Goal: Information Seeking & Learning: Learn about a topic

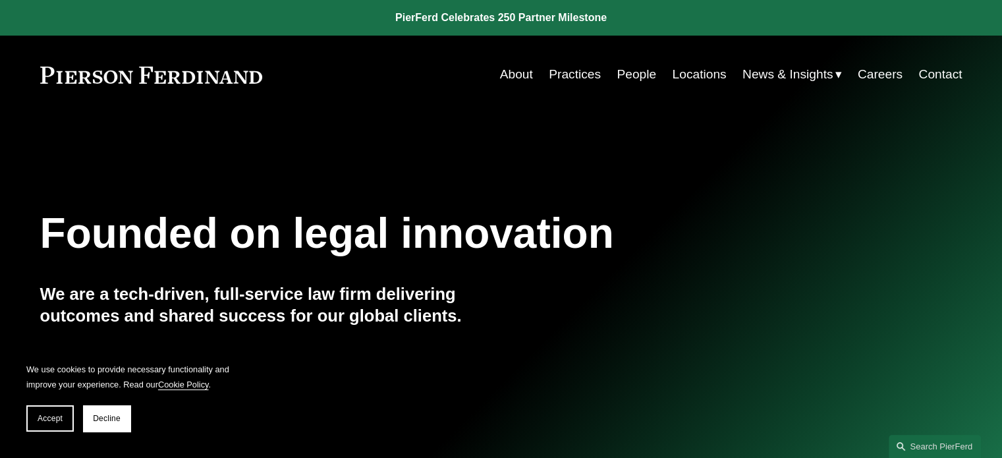
click at [582, 70] on link "Practices" at bounding box center [575, 74] width 52 height 25
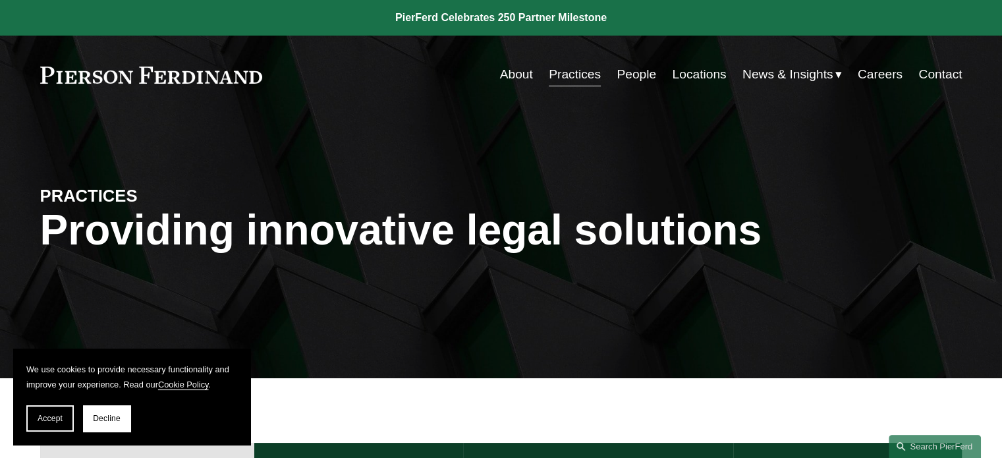
click at [178, 75] on link at bounding box center [151, 75] width 223 height 17
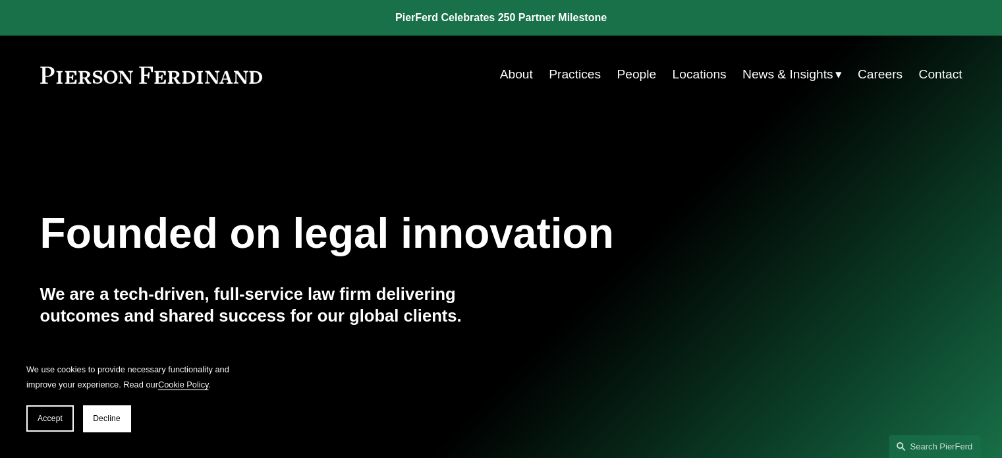
click at [627, 78] on link "People" at bounding box center [637, 74] width 40 height 25
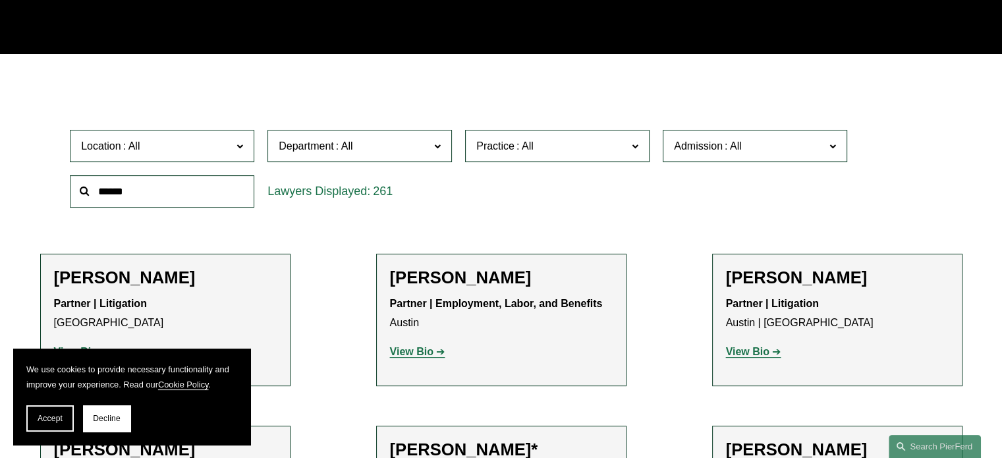
scroll to position [329, 0]
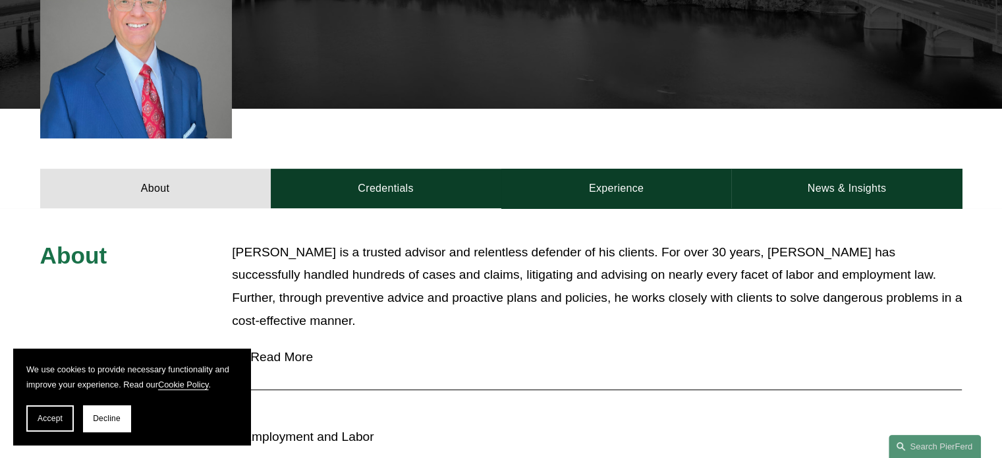
scroll to position [461, 0]
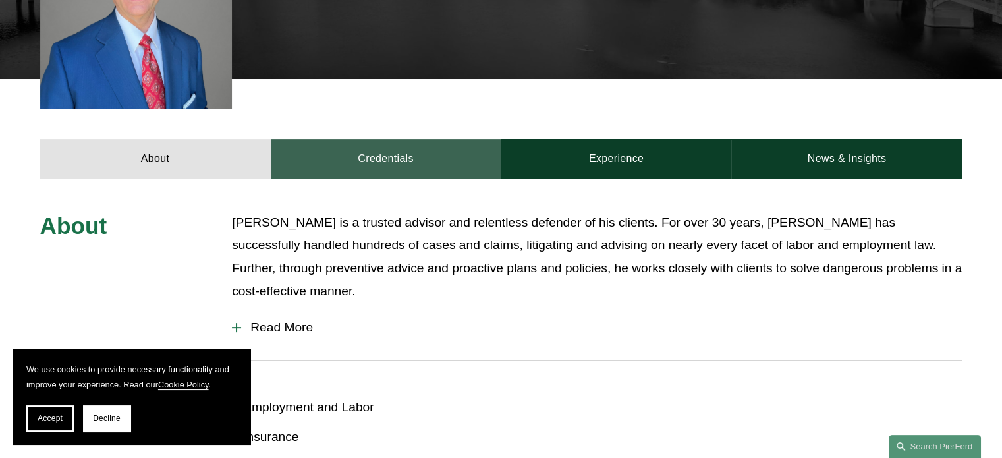
click at [397, 166] on link "Credentials" at bounding box center [386, 159] width 231 height 40
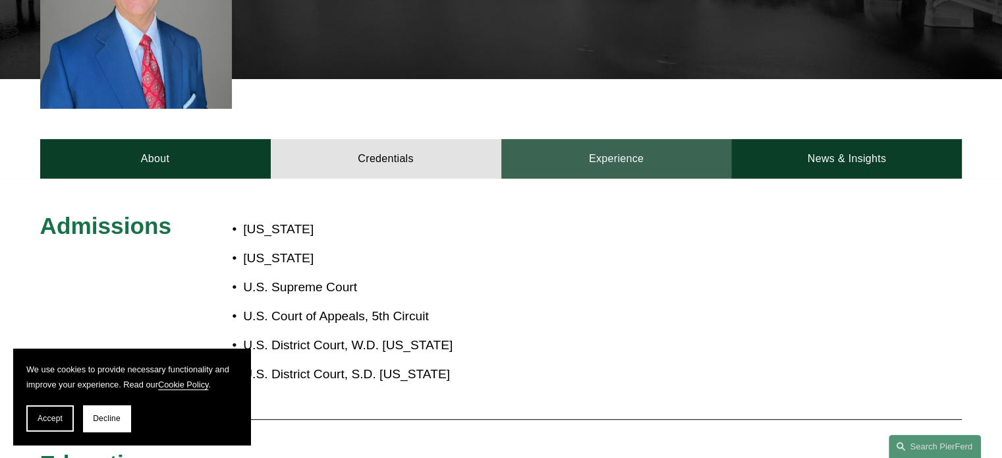
click at [555, 161] on link "Experience" at bounding box center [616, 159] width 231 height 40
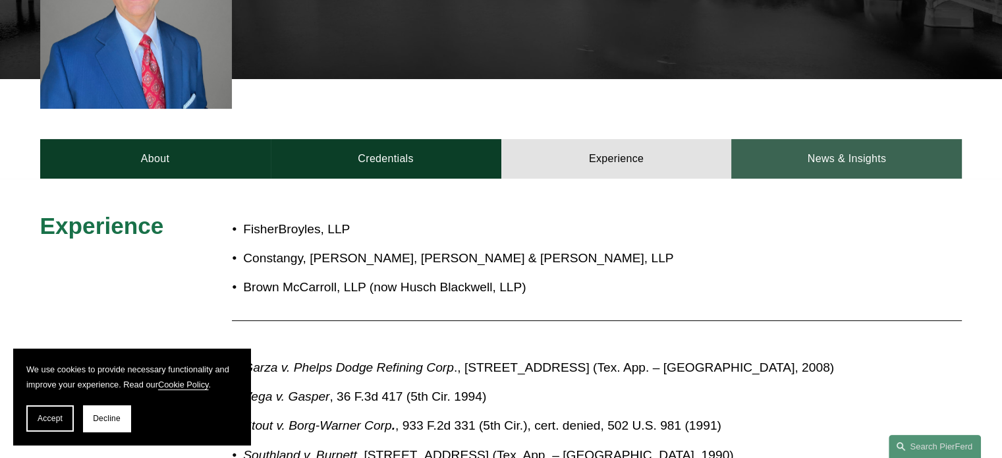
click at [775, 151] on link "News & Insights" at bounding box center [846, 159] width 231 height 40
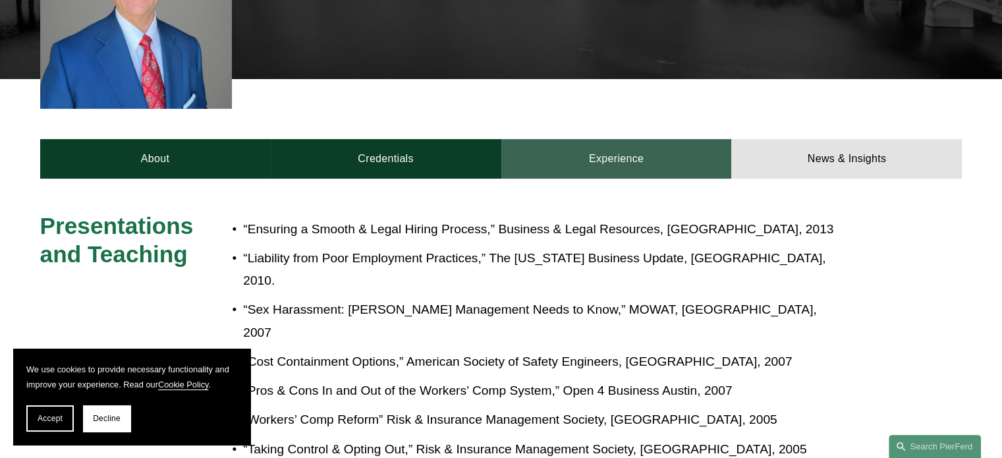
click at [555, 165] on link "Experience" at bounding box center [616, 159] width 231 height 40
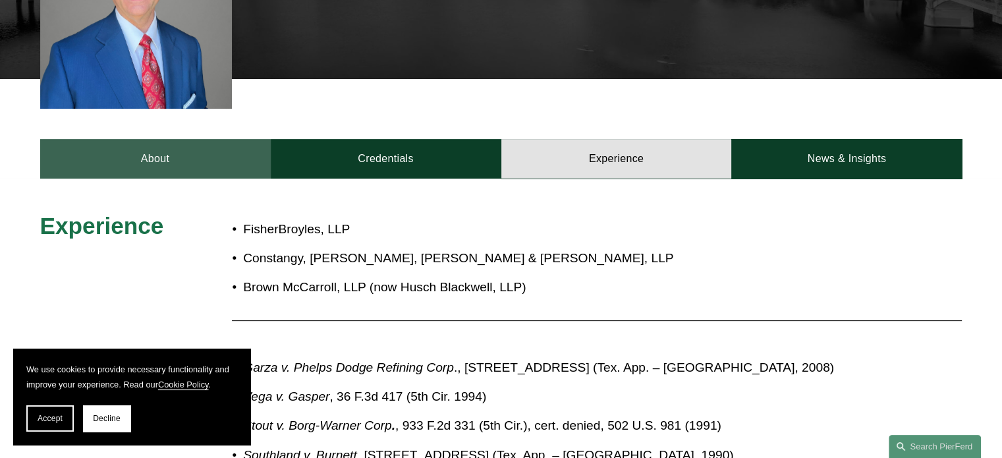
click at [200, 164] on link "About" at bounding box center [155, 159] width 231 height 40
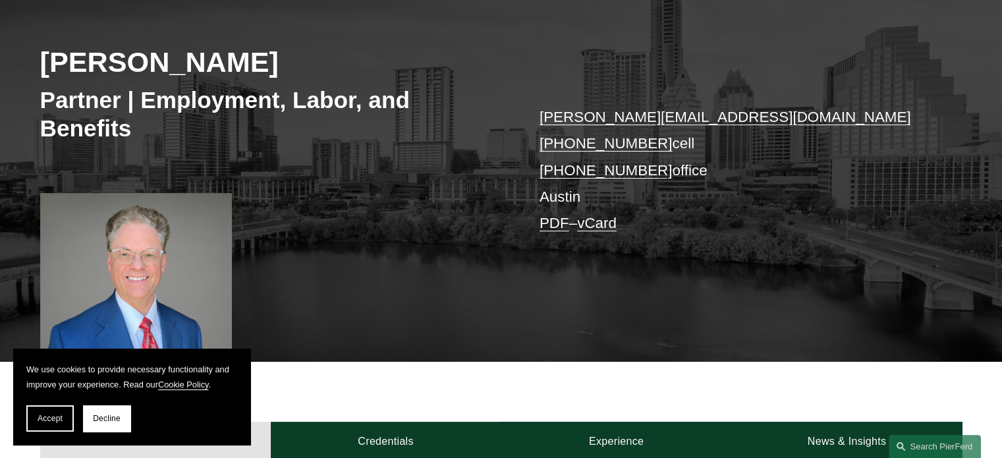
scroll to position [263, 0]
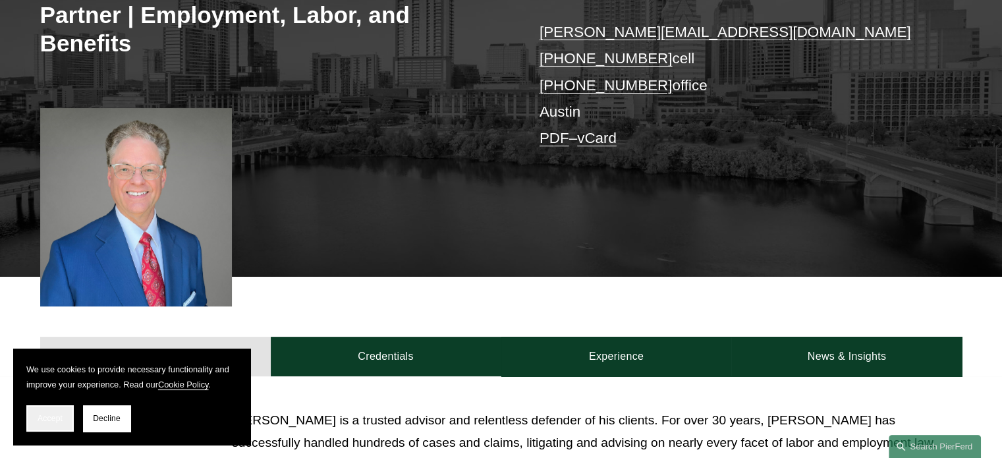
click at [40, 413] on button "Accept" at bounding box center [49, 418] width 47 height 26
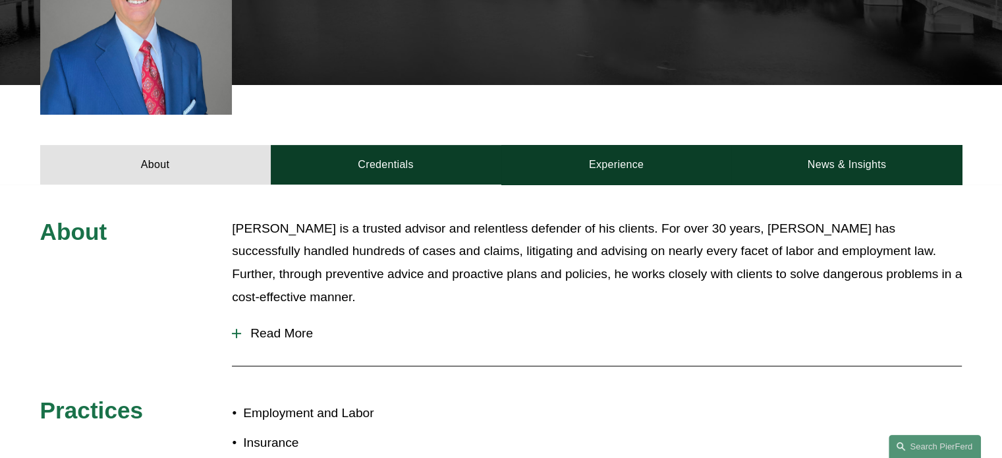
scroll to position [461, 0]
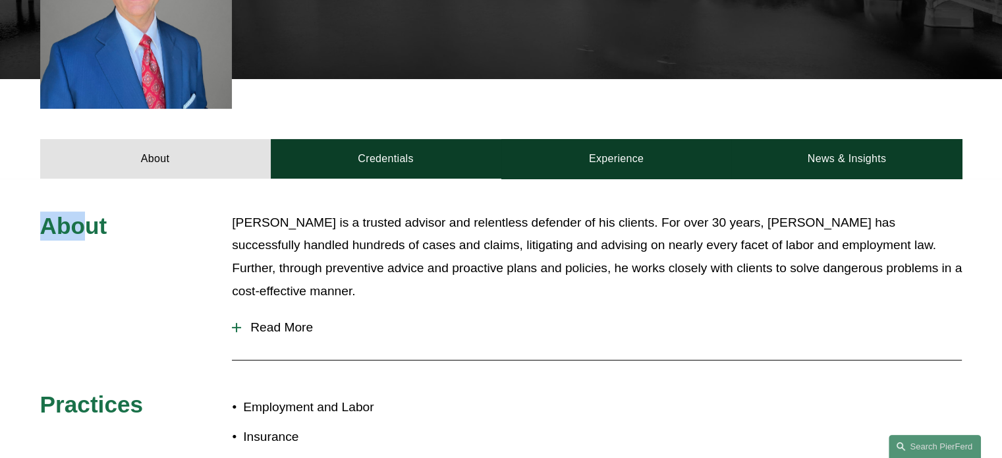
drag, startPoint x: 38, startPoint y: 237, endPoint x: 86, endPoint y: 229, distance: 48.8
click at [86, 229] on div "About Scott Agthe is a trusted advisor and relentless defender of his clients. …" at bounding box center [501, 379] width 1002 height 337
click at [364, 240] on p "Scott Agthe is a trusted advisor and relentless defender of his clients. For ov…" at bounding box center [597, 256] width 730 height 91
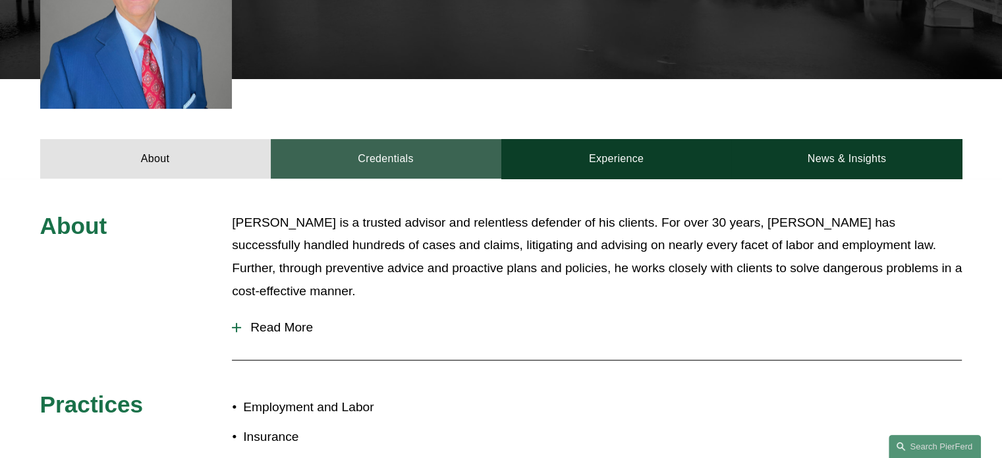
click at [402, 148] on link "Credentials" at bounding box center [386, 159] width 231 height 40
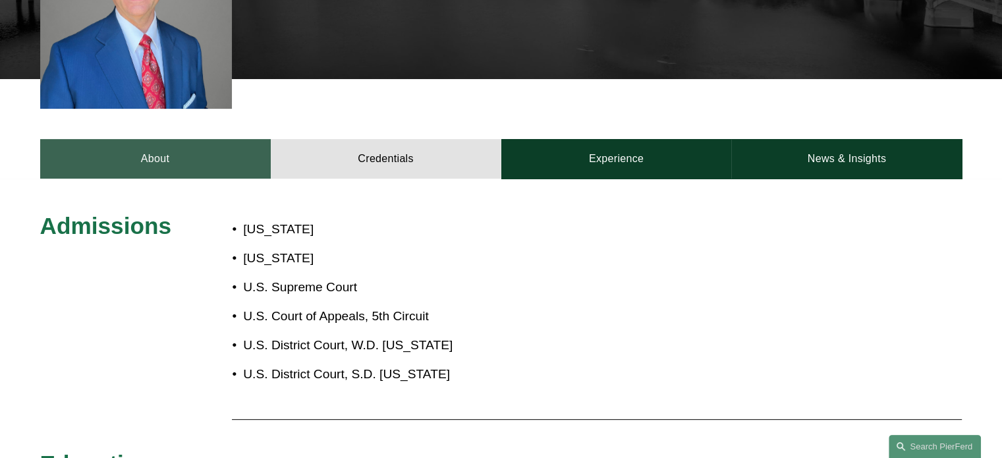
click at [180, 157] on link "About" at bounding box center [155, 159] width 231 height 40
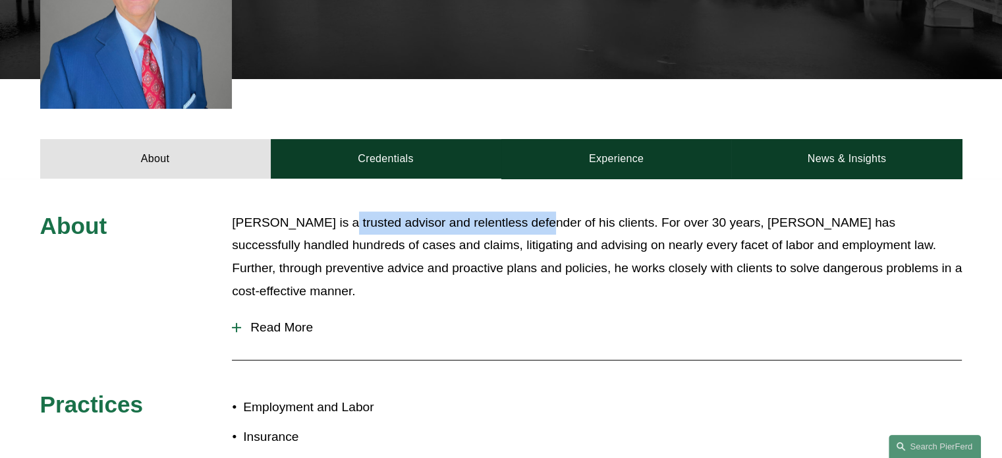
drag, startPoint x: 326, startPoint y: 224, endPoint x: 537, endPoint y: 234, distance: 211.7
click at [537, 234] on p "Scott Agthe is a trusted advisor and relentless defender of his clients. For ov…" at bounding box center [597, 256] width 730 height 91
drag, startPoint x: 341, startPoint y: 227, endPoint x: 421, endPoint y: 222, distance: 80.5
click at [417, 222] on p "Scott Agthe is a trusted advisor and relentless defender of his clients. For ov…" at bounding box center [597, 256] width 730 height 91
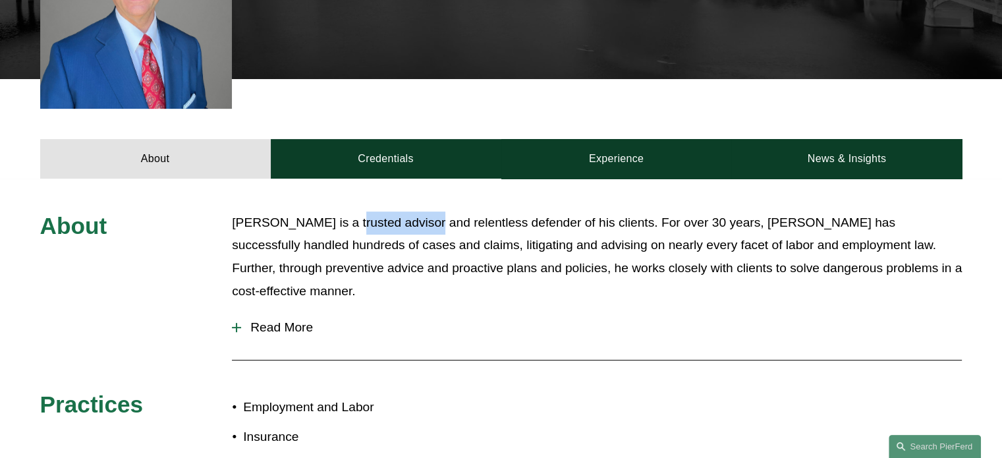
click at [290, 329] on span "Read More" at bounding box center [601, 327] width 721 height 14
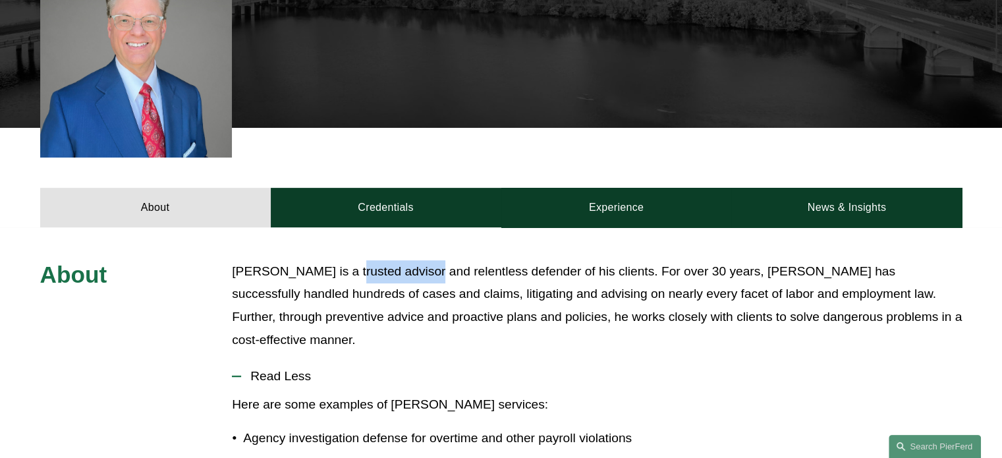
scroll to position [395, 0]
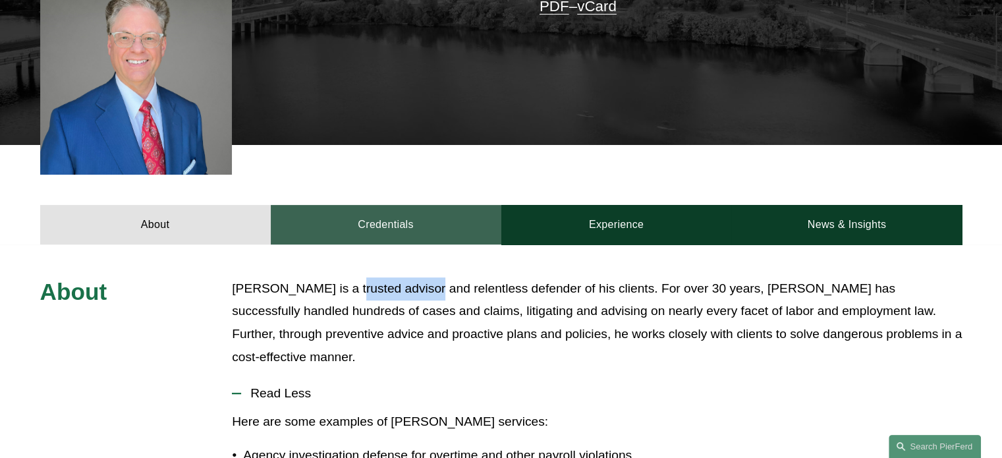
click at [406, 221] on link "Credentials" at bounding box center [386, 225] width 231 height 40
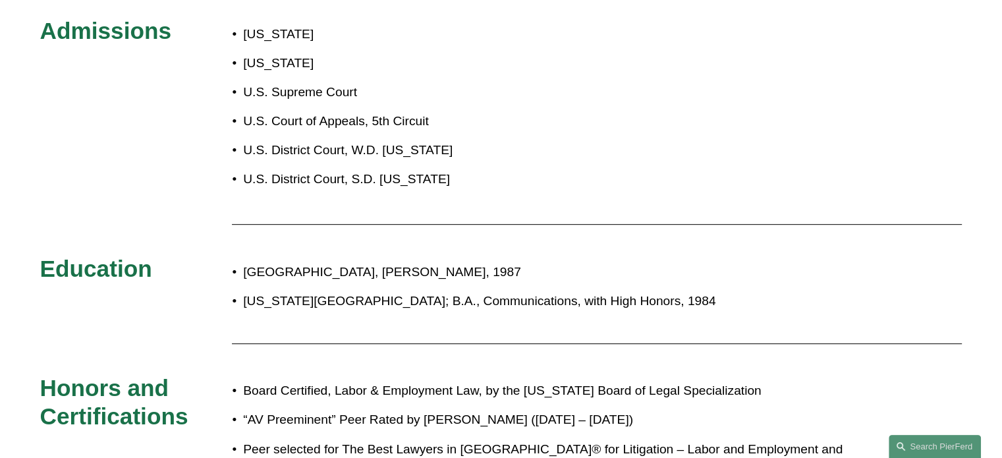
scroll to position [659, 0]
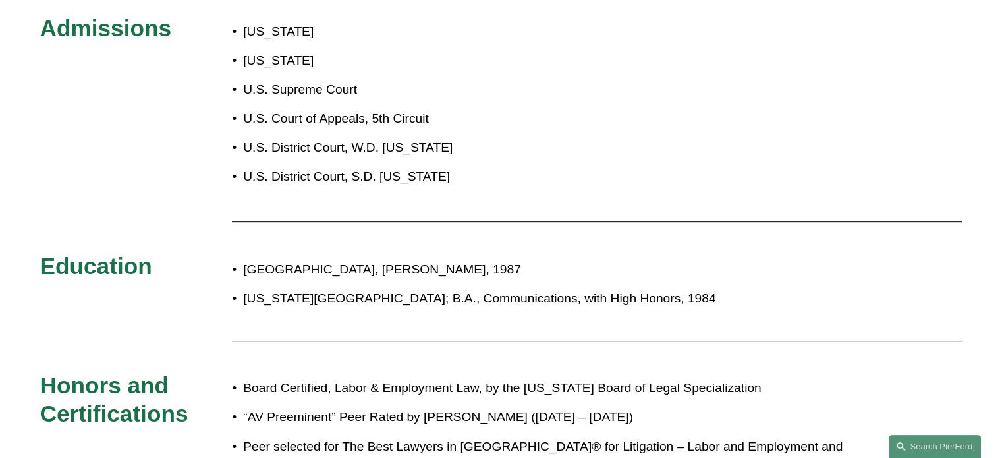
drag, startPoint x: 265, startPoint y: 271, endPoint x: 490, endPoint y: 271, distance: 224.6
click at [490, 271] on p "University of Houston Law Center, J.D., 1987" at bounding box center [544, 269] width 603 height 23
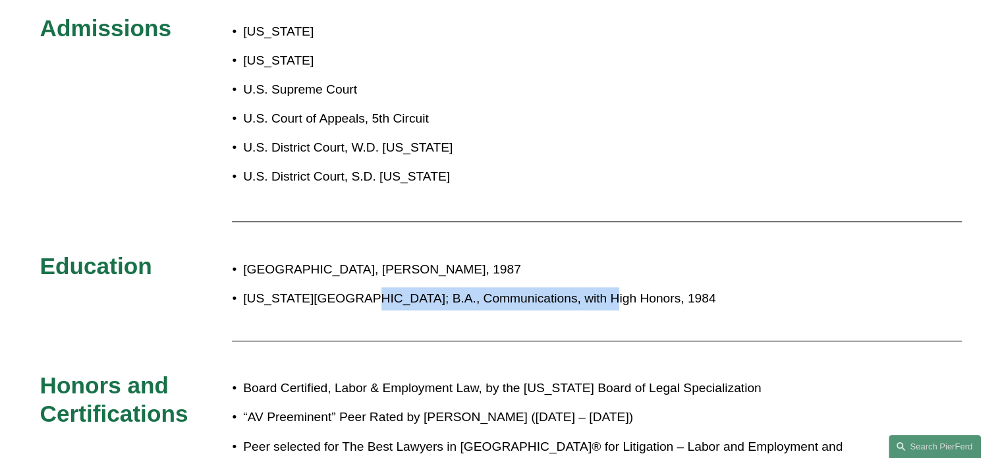
drag, startPoint x: 379, startPoint y: 300, endPoint x: 577, endPoint y: 301, distance: 197.6
click at [577, 301] on p "New Mexico State University; B.A., Communications, with High Honors, 1984" at bounding box center [544, 298] width 603 height 23
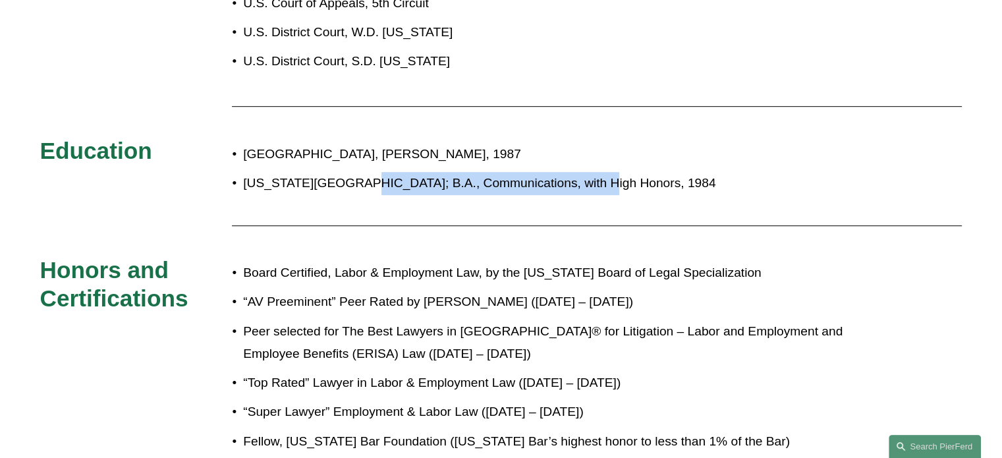
scroll to position [790, 0]
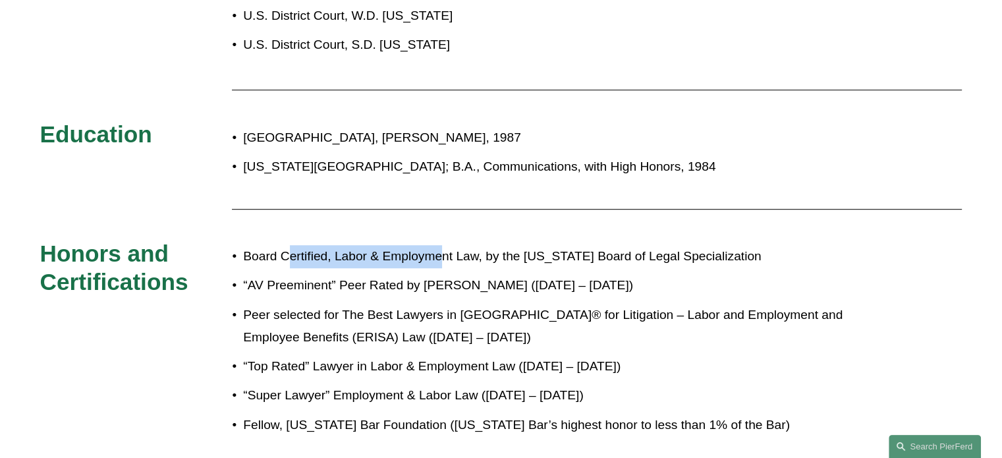
drag, startPoint x: 340, startPoint y: 263, endPoint x: 427, endPoint y: 284, distance: 89.5
click at [442, 266] on p "Board Certified, Labor & Employment Law, by the Texas Board of Legal Specializa…" at bounding box center [544, 256] width 603 height 23
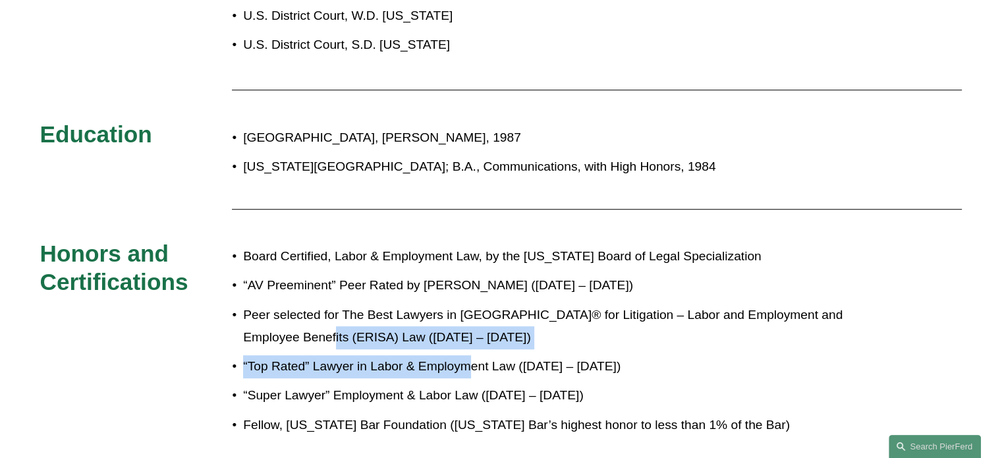
drag, startPoint x: 361, startPoint y: 344, endPoint x: 448, endPoint y: 379, distance: 93.4
click at [470, 366] on ul "Board Certified, Labor & Employment Law, by the Texas Board of Legal Specializa…" at bounding box center [539, 340] width 615 height 191
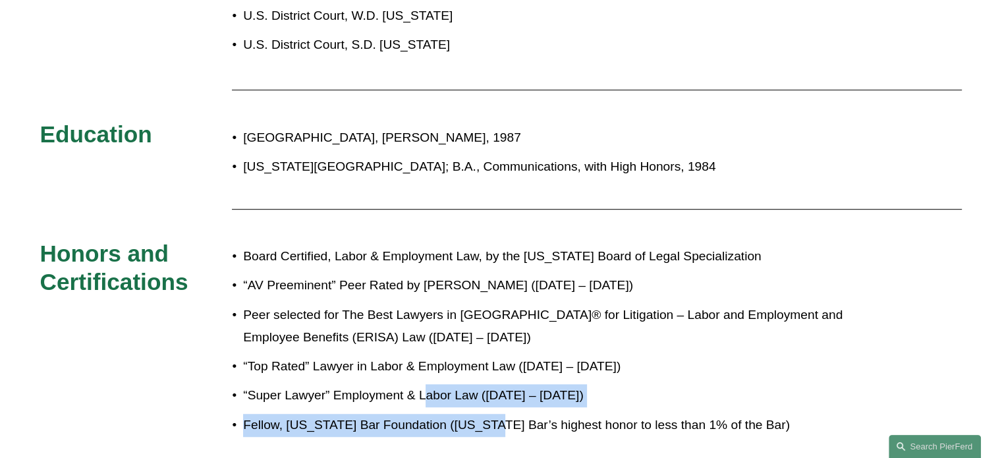
drag, startPoint x: 451, startPoint y: 409, endPoint x: 498, endPoint y: 416, distance: 47.2
click at [493, 414] on ul "Board Certified, Labor & Employment Law, by the Texas Board of Legal Specializa…" at bounding box center [539, 340] width 615 height 191
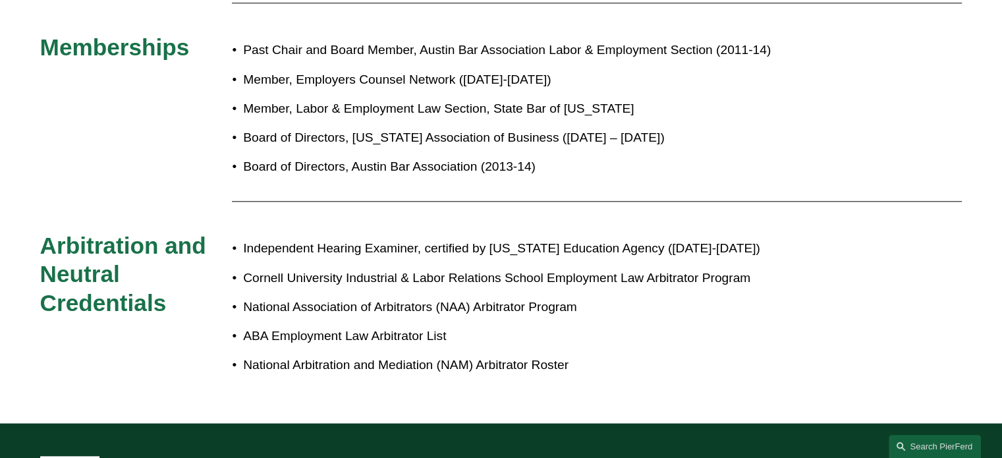
scroll to position [1251, 0]
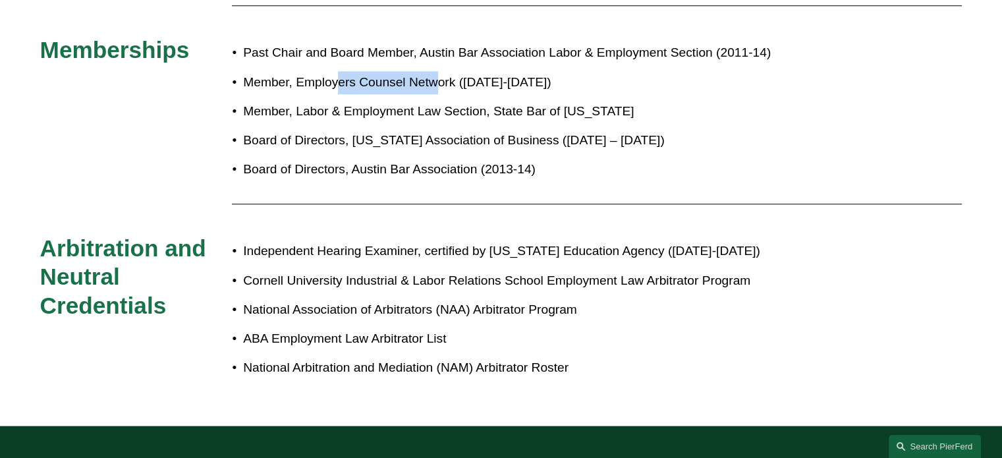
drag, startPoint x: 345, startPoint y: 68, endPoint x: 470, endPoint y: 83, distance: 125.4
click at [467, 70] on ul "Past Chair and Board Member, Austin Bar Association Labor & Employment Section …" at bounding box center [539, 110] width 615 height 139
click at [420, 119] on p "Member, Labor & Employment Law Section, State Bar of Texas" at bounding box center [544, 111] width 603 height 23
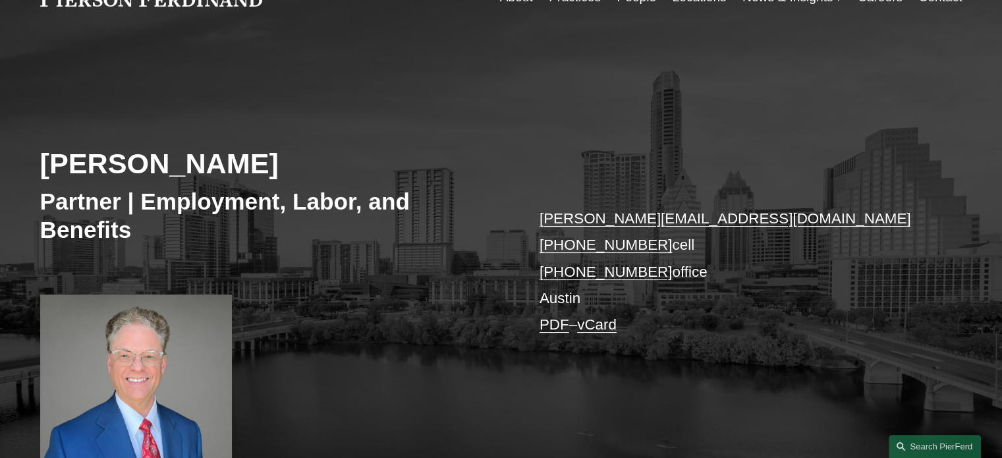
scroll to position [263, 0]
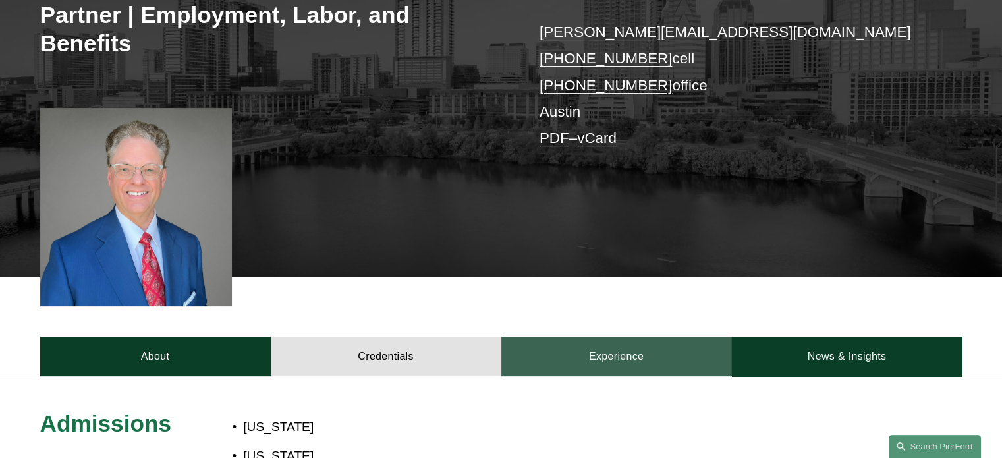
click at [630, 363] on link "Experience" at bounding box center [616, 357] width 231 height 40
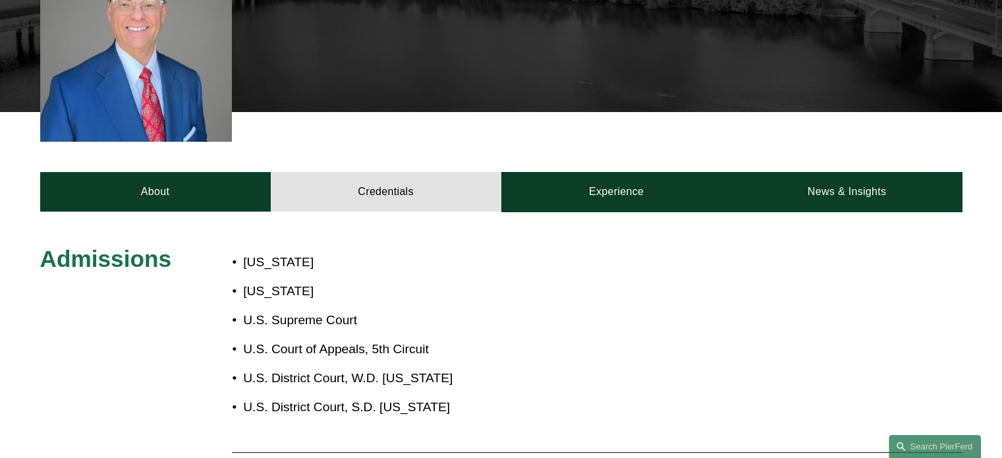
scroll to position [461, 0]
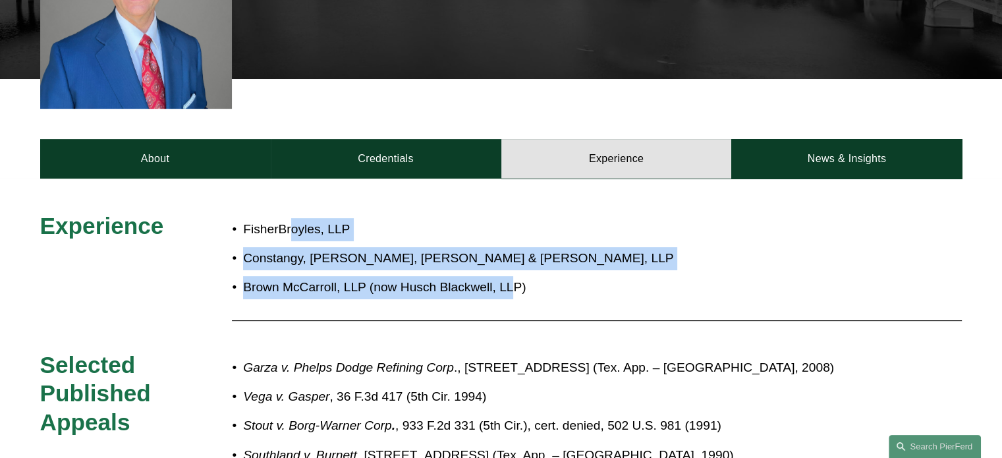
drag, startPoint x: 333, startPoint y: 243, endPoint x: 518, endPoint y: 280, distance: 188.1
click at [514, 280] on ul "FisherBroyles, LLP Constangy, Brooks, Smith & Prophete, LLP Brown McCarroll, LL…" at bounding box center [539, 258] width 615 height 81
click at [499, 289] on p "Brown McCarroll, LLP (now Husch Blackwell, LLP)" at bounding box center [544, 287] width 603 height 23
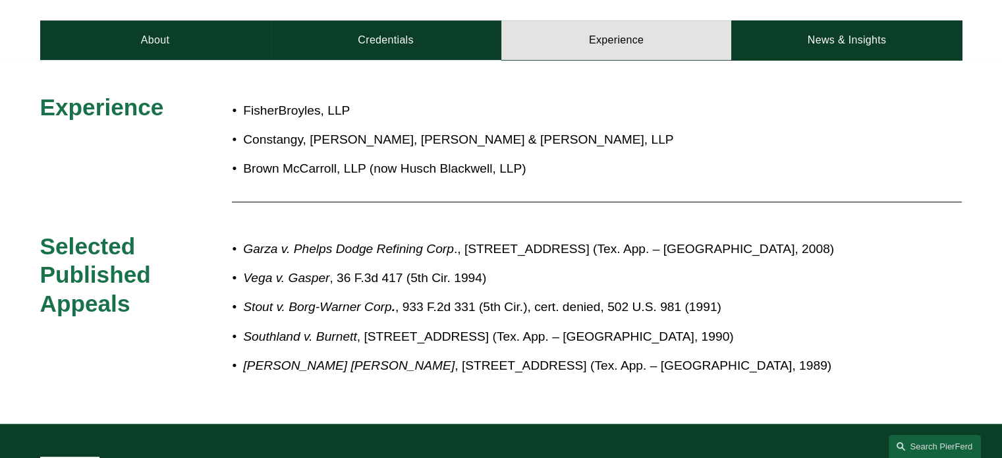
scroll to position [593, 0]
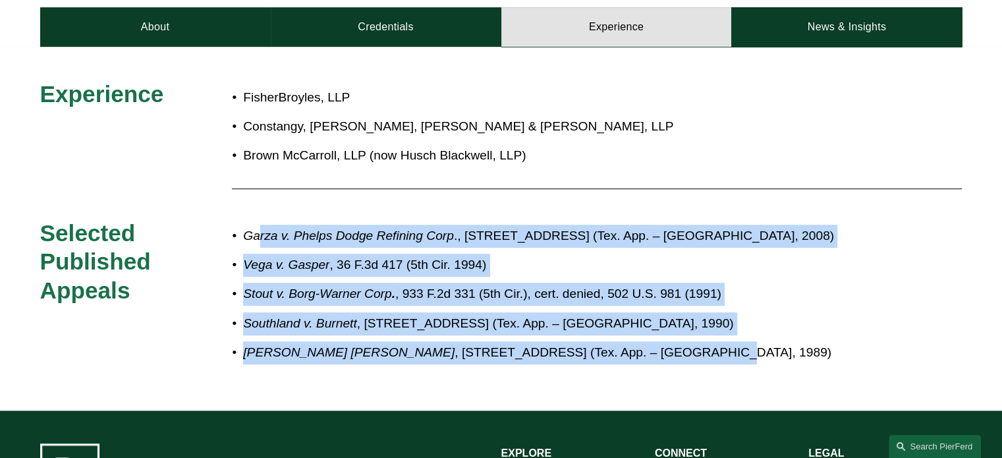
drag, startPoint x: 262, startPoint y: 233, endPoint x: 603, endPoint y: 356, distance: 362.7
click at [603, 357] on ul "Garza v. Phelps Dodge Refining Corp ., 262 S.W.3d 514 (Tex. App. – El Paso, 200…" at bounding box center [539, 294] width 615 height 139
click at [603, 356] on p "Siebert v. Enriquez , 774 S.W.2d 812 (Tex. App. – El Paso, 1989)" at bounding box center [544, 352] width 603 height 23
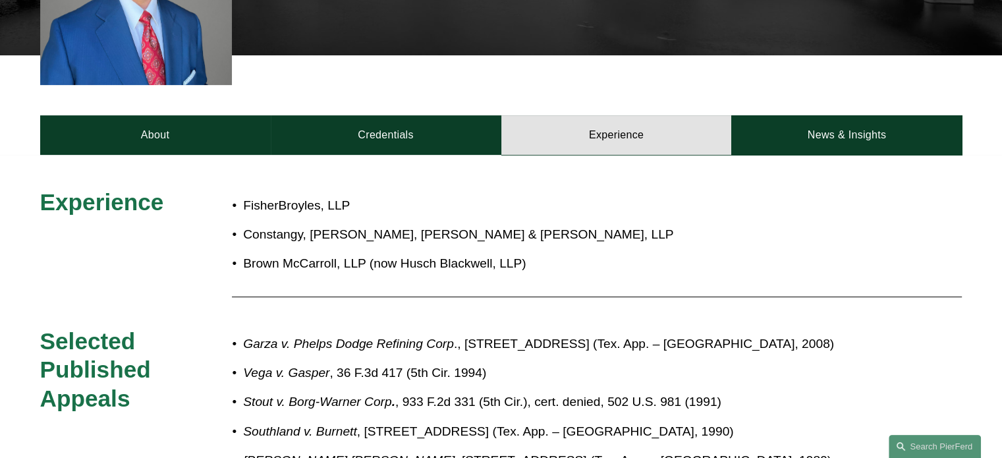
scroll to position [461, 0]
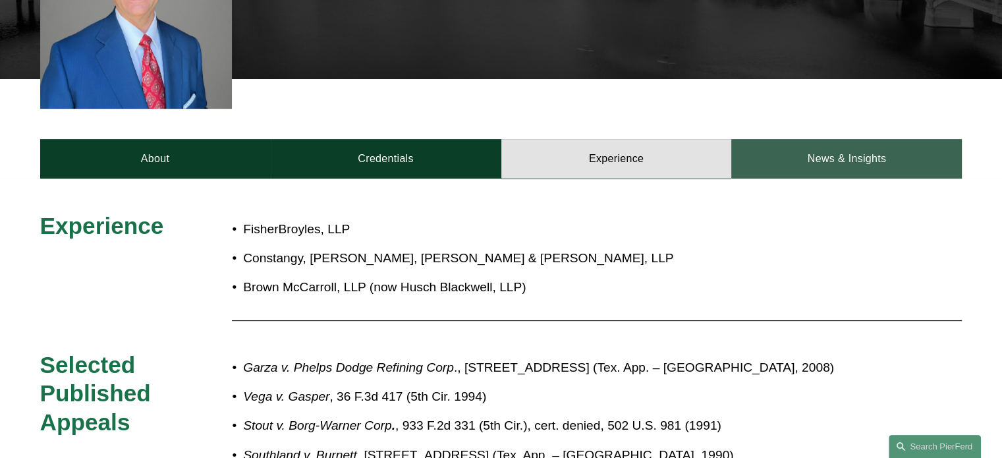
click at [884, 167] on link "News & Insights" at bounding box center [846, 159] width 231 height 40
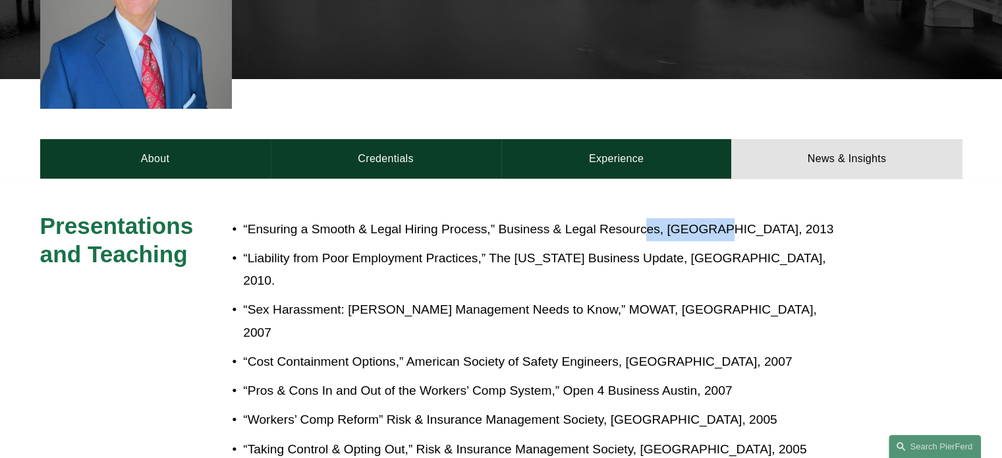
drag, startPoint x: 681, startPoint y: 234, endPoint x: 710, endPoint y: 234, distance: 29.0
click at [710, 234] on p "“Ensuring a Smooth & Legal Hiring Process,” Business & Legal Resources, Austin,…" at bounding box center [544, 229] width 603 height 23
drag, startPoint x: 669, startPoint y: 260, endPoint x: 690, endPoint y: 275, distance: 26.5
click at [701, 260] on p "“Liability from Poor Employment Practices,” The Texas Business Update, Austin, …" at bounding box center [544, 269] width 603 height 45
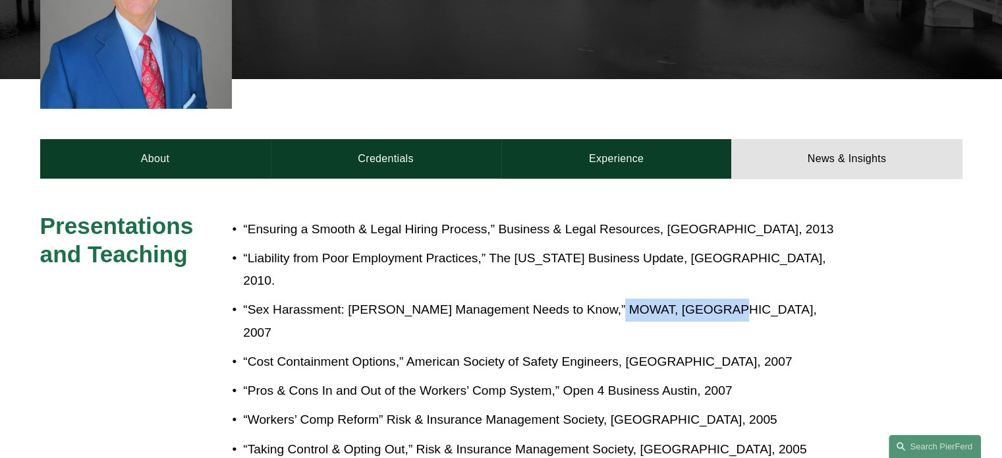
drag, startPoint x: 631, startPoint y: 288, endPoint x: 701, endPoint y: 291, distance: 69.9
click at [701, 298] on p "“Sex Harassment: Ten Things Management Needs to Know,” MOWAT, Austin, 2007" at bounding box center [544, 320] width 603 height 45
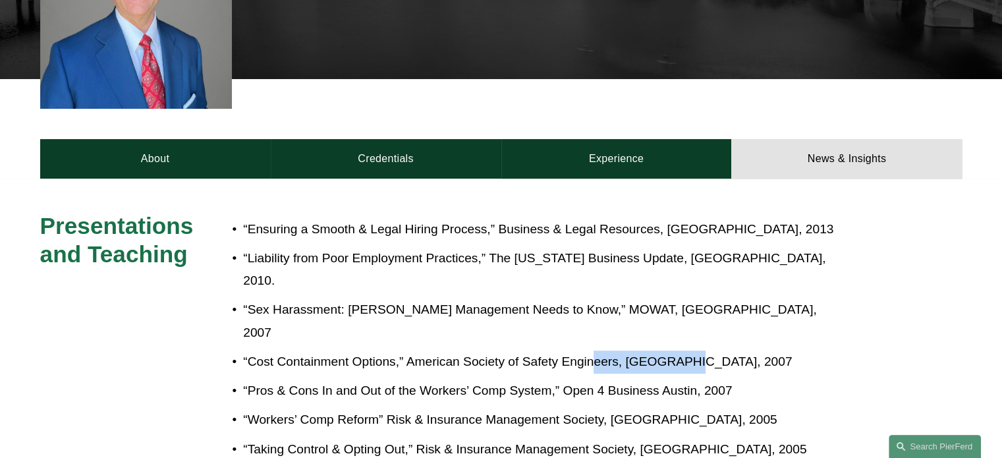
drag, startPoint x: 593, startPoint y: 313, endPoint x: 685, endPoint y: 317, distance: 91.7
click at [685, 350] on p "“Cost Containment Options,” American Society of Safety Engineers, El Paso, 2007" at bounding box center [544, 361] width 603 height 23
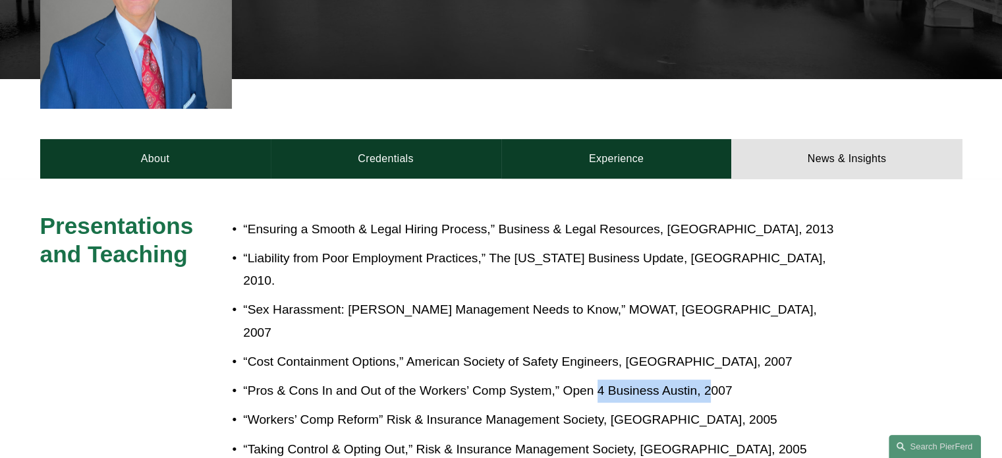
drag, startPoint x: 595, startPoint y: 356, endPoint x: 678, endPoint y: 363, distance: 82.7
click at [714, 379] on p "“Pros & Cons In and Out of the Workers’ Comp System,” Open 4 Business Austin, 2…" at bounding box center [544, 390] width 603 height 23
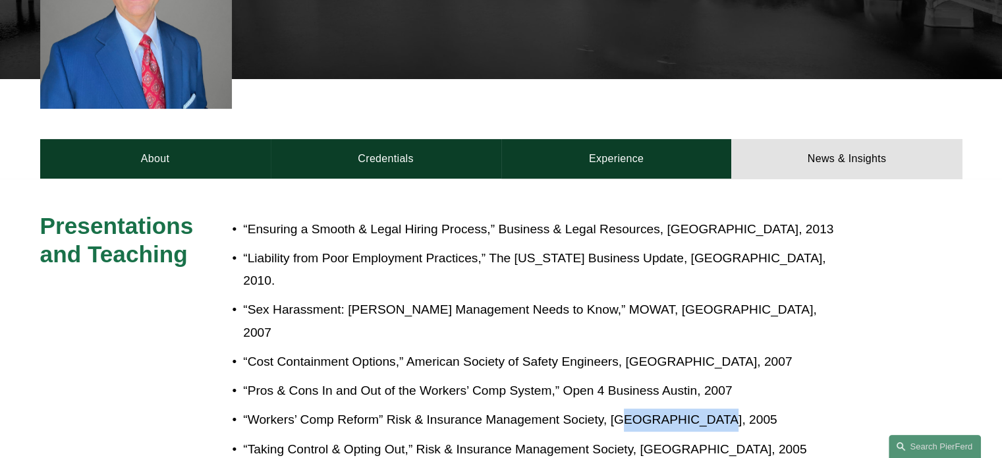
drag, startPoint x: 623, startPoint y: 367, endPoint x: 703, endPoint y: 369, distance: 79.7
click at [703, 408] on p "“Workers’ Comp Reform” Risk & Insurance Management Society, Fort Worth, 2005" at bounding box center [544, 419] width 603 height 23
drag, startPoint x: 593, startPoint y: 395, endPoint x: 704, endPoint y: 406, distance: 111.9
click at [702, 438] on p "“Taking Control & Opting Out,” Risk & Insurance Management Society, Dallas, 2005" at bounding box center [544, 449] width 603 height 23
click at [719, 438] on p "“Taking Control & Opting Out,” Risk & Insurance Management Society, Dallas, 2005" at bounding box center [544, 449] width 603 height 23
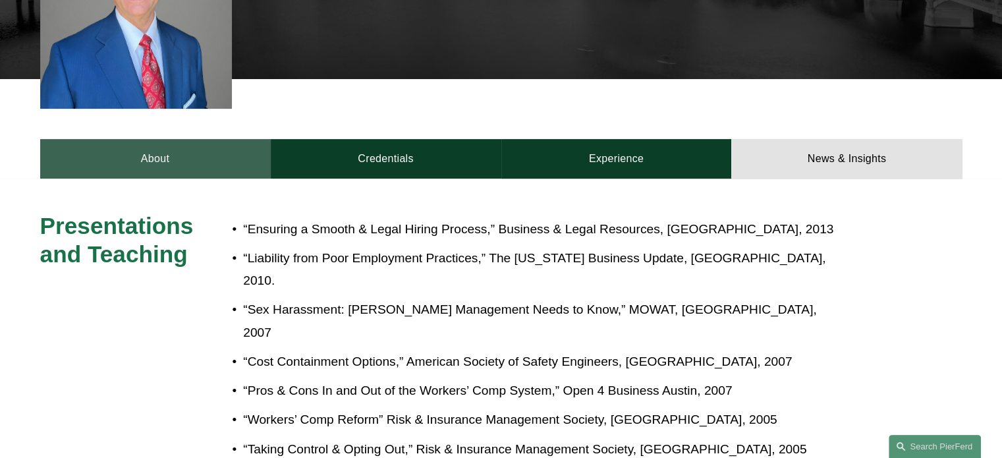
click at [153, 161] on link "About" at bounding box center [155, 159] width 231 height 40
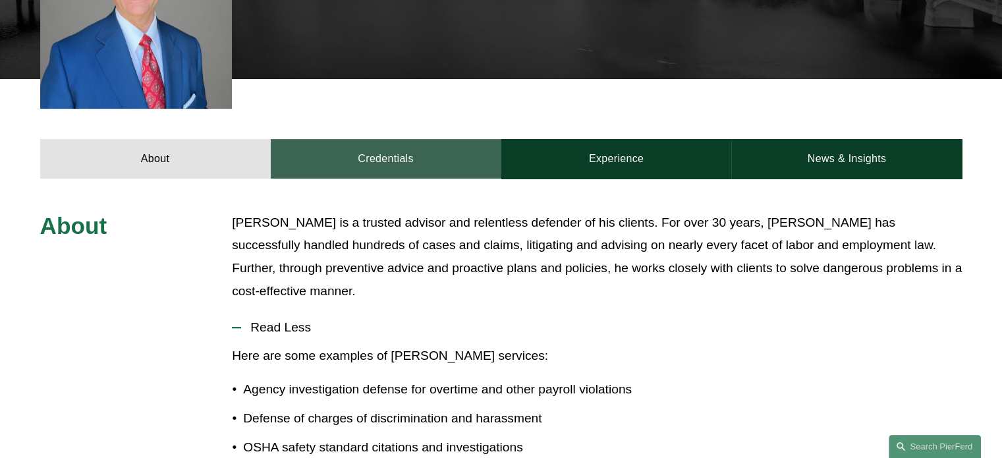
click at [345, 170] on link "Credentials" at bounding box center [386, 159] width 231 height 40
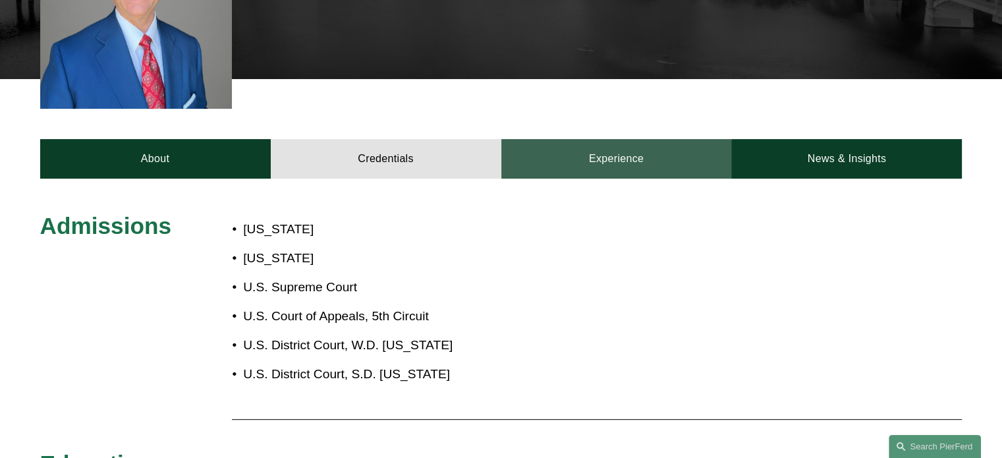
click at [566, 164] on link "Experience" at bounding box center [616, 159] width 231 height 40
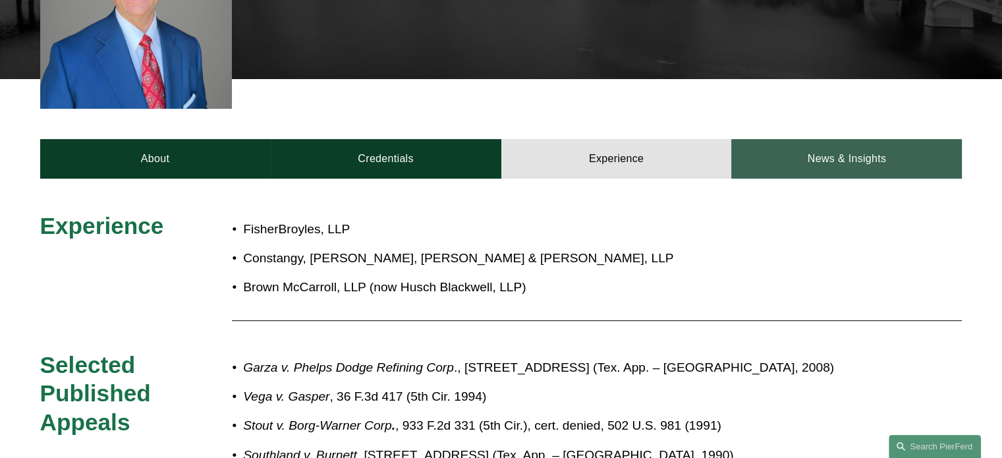
click at [746, 155] on link "News & Insights" at bounding box center [846, 159] width 231 height 40
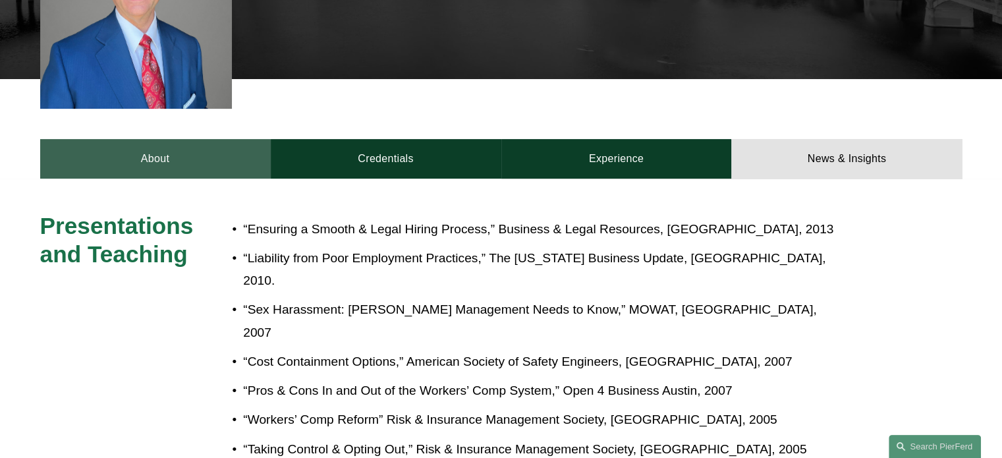
click at [142, 152] on link "About" at bounding box center [155, 159] width 231 height 40
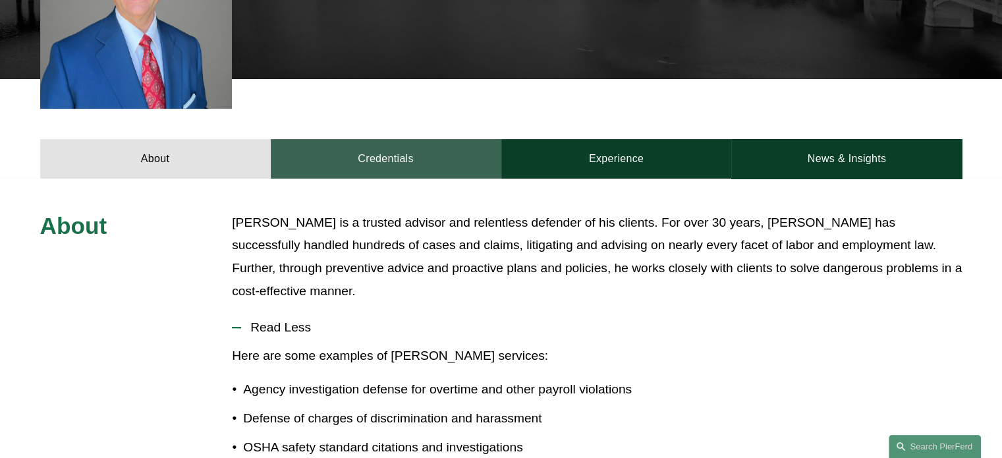
click at [373, 171] on link "Credentials" at bounding box center [386, 159] width 231 height 40
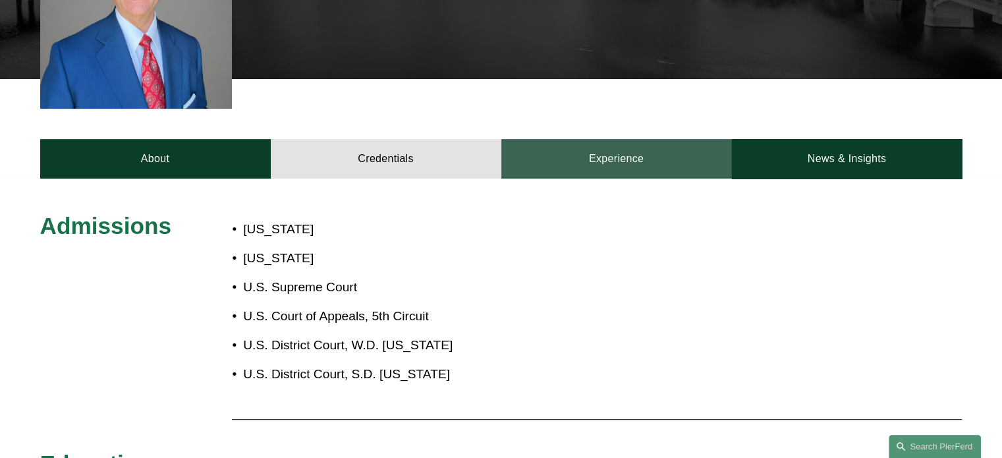
click at [569, 163] on link "Experience" at bounding box center [616, 159] width 231 height 40
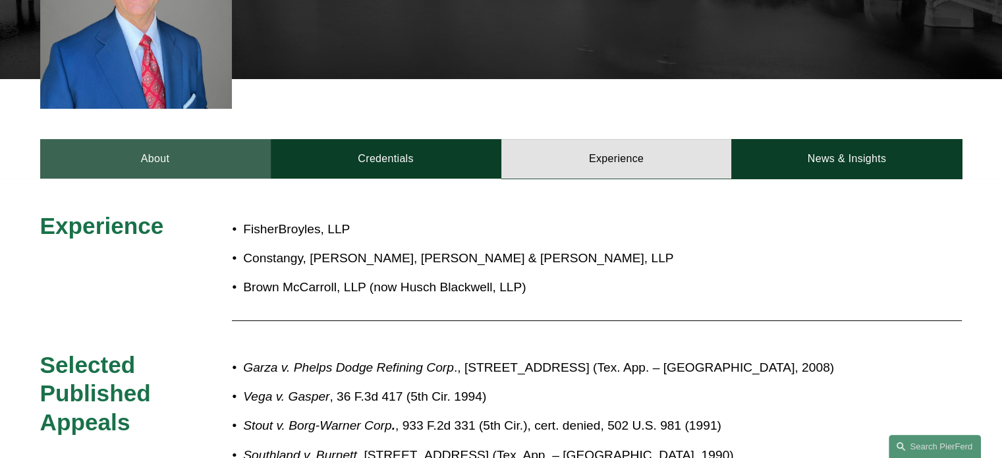
click at [192, 173] on link "About" at bounding box center [155, 159] width 231 height 40
click at [168, 153] on link "About" at bounding box center [155, 159] width 231 height 40
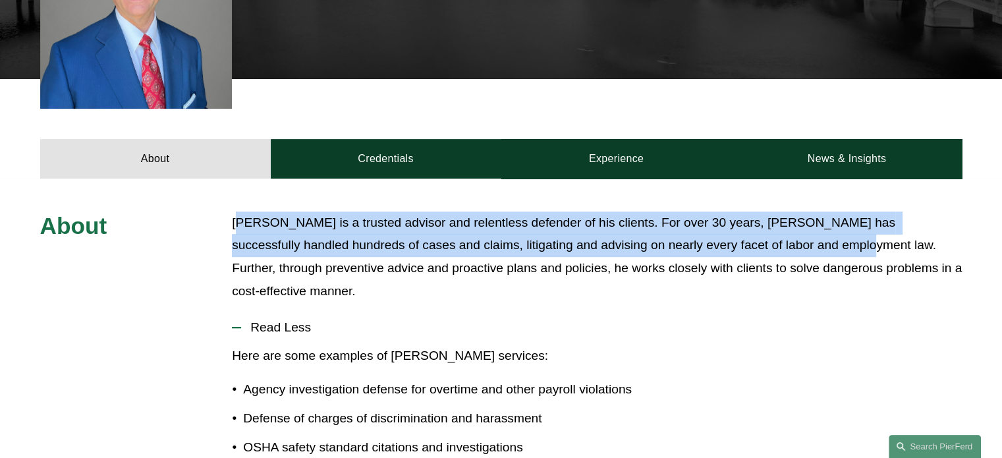
drag, startPoint x: 238, startPoint y: 223, endPoint x: 759, endPoint y: 238, distance: 521.2
click at [759, 238] on p "Scott Agthe is a trusted advisor and relentless defender of his clients. For ov…" at bounding box center [597, 256] width 730 height 91
copy p "cott Agthe is a trusted advisor and relentless defender of his clients. For ove…"
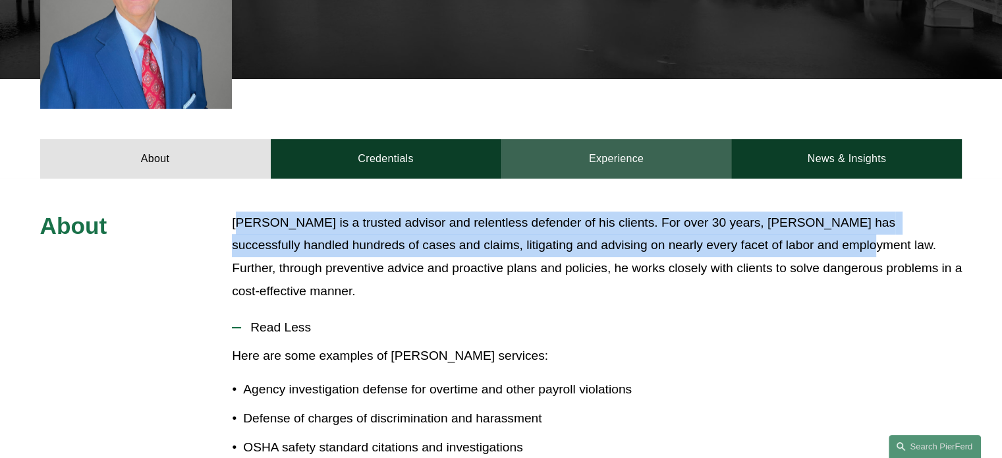
click at [632, 153] on link "Experience" at bounding box center [616, 159] width 231 height 40
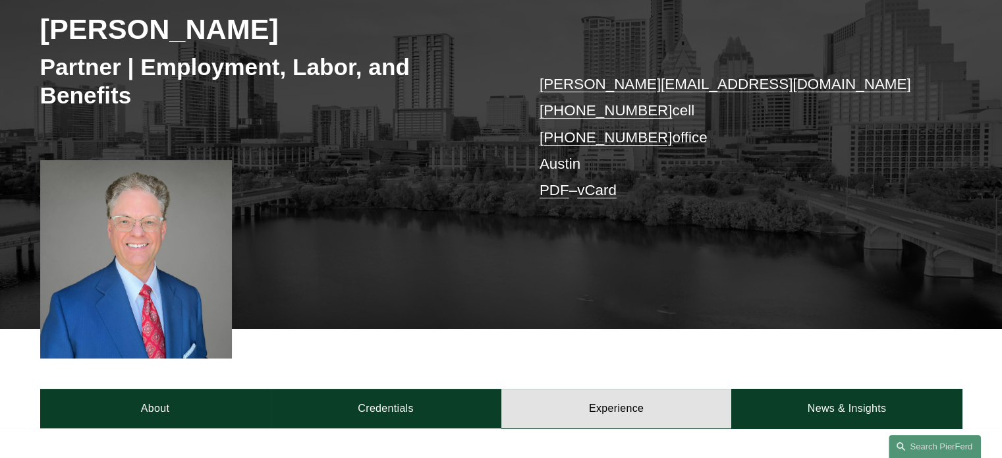
scroll to position [198, 0]
